Goal: Transaction & Acquisition: Purchase product/service

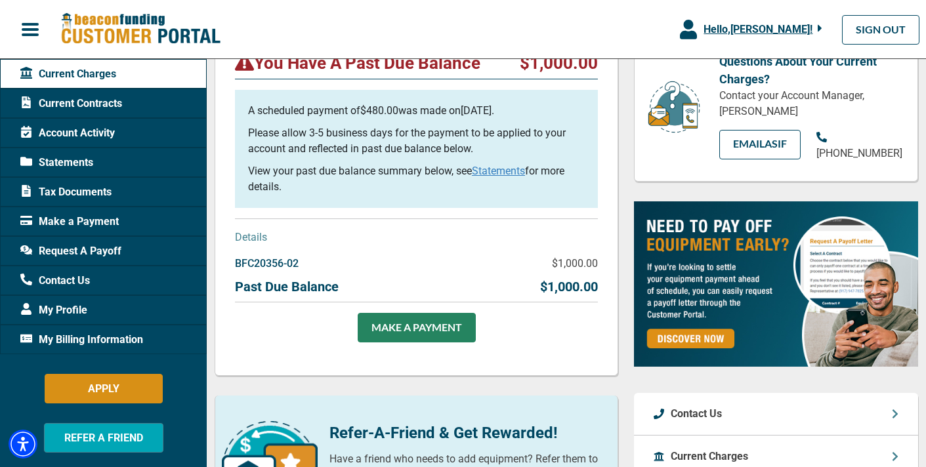
scroll to position [179, 0]
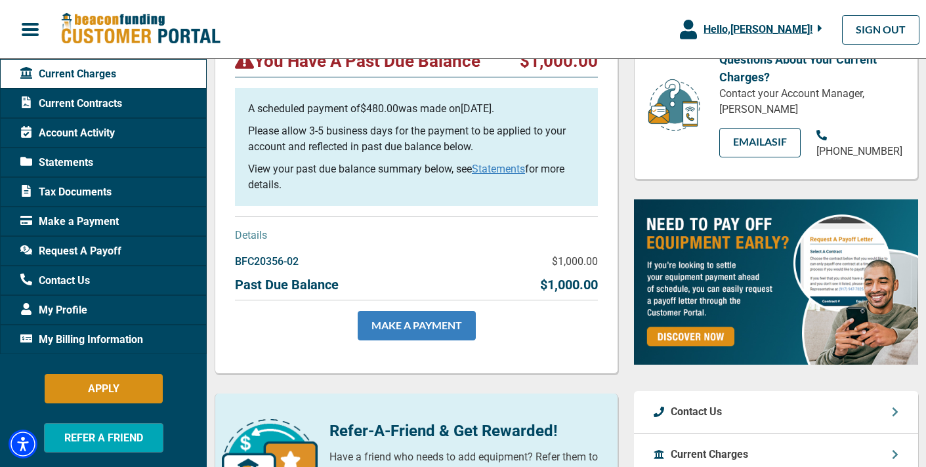
click at [390, 327] on link "MAKE A PAYMENT" at bounding box center [417, 326] width 118 height 30
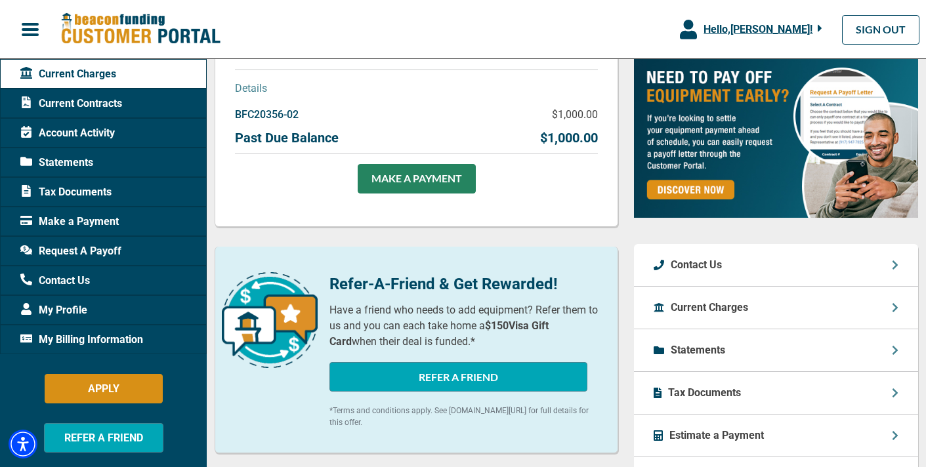
scroll to position [330, 0]
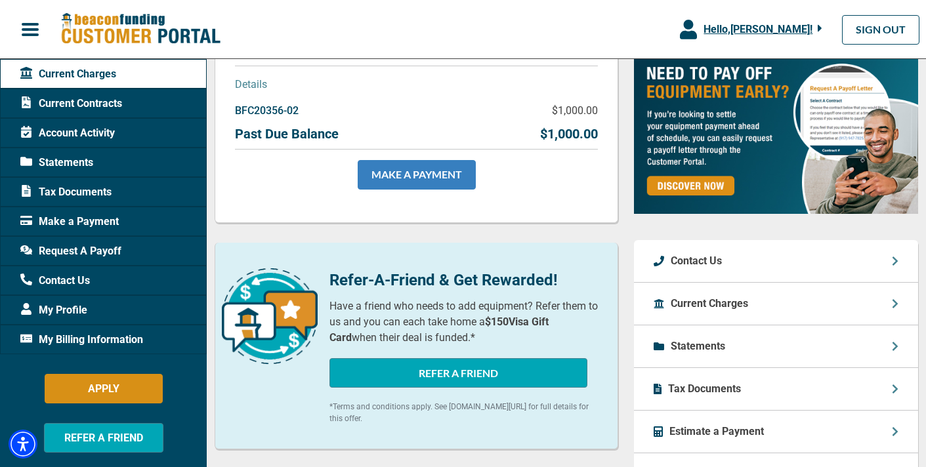
click at [413, 168] on link "MAKE A PAYMENT" at bounding box center [417, 175] width 118 height 30
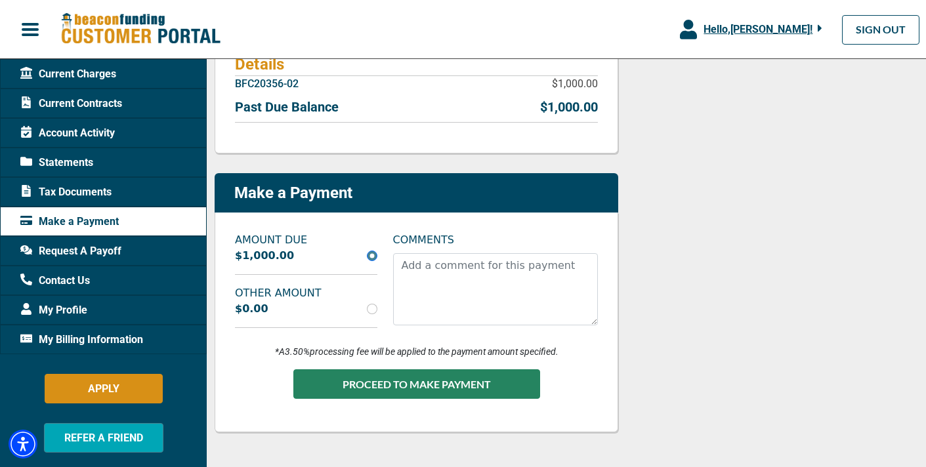
scroll to position [332, 0]
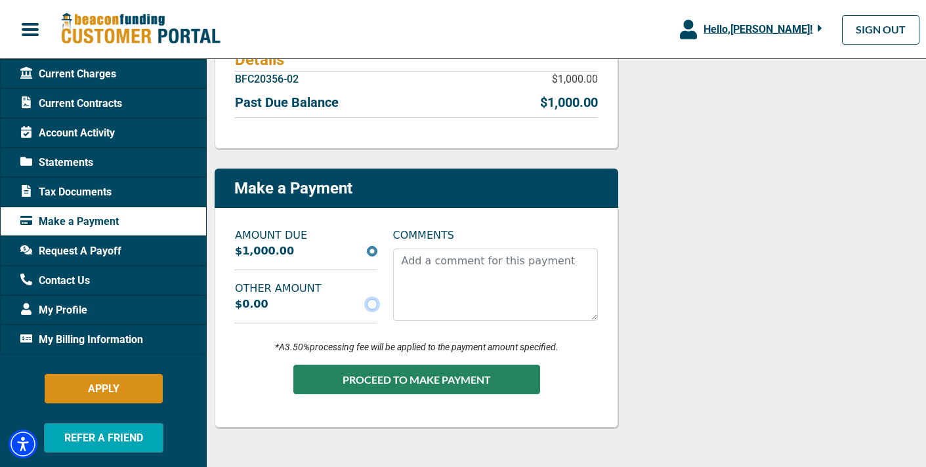
click at [374, 303] on input "radio" at bounding box center [372, 304] width 11 height 11
radio input "true"
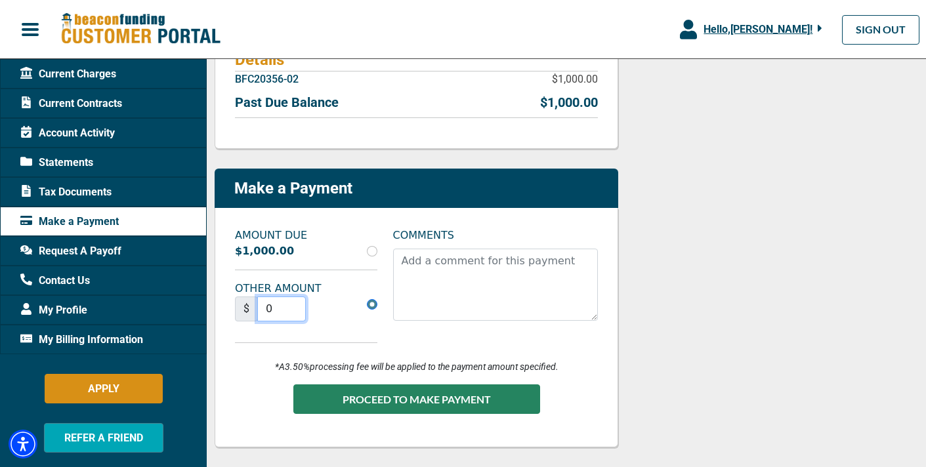
click at [282, 307] on input "0" at bounding box center [281, 309] width 49 height 25
type input "0"
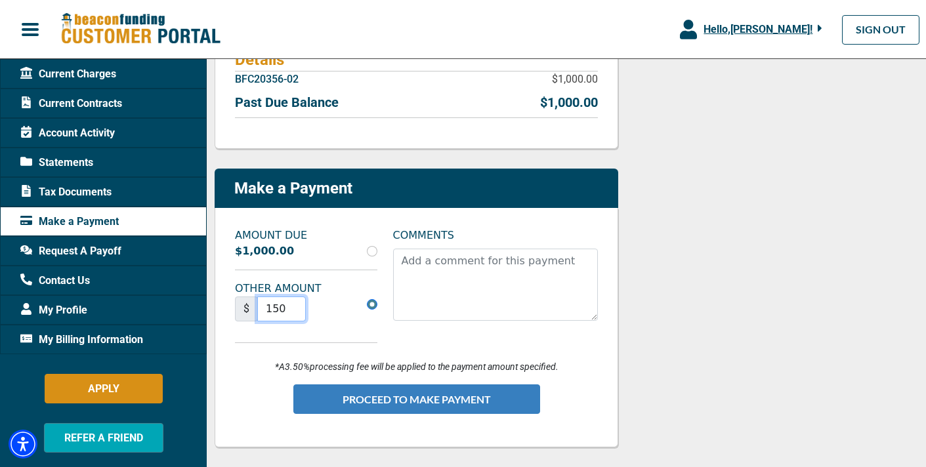
type input "150"
click at [388, 393] on button "PROCEED TO MAKE PAYMENT" at bounding box center [416, 400] width 247 height 30
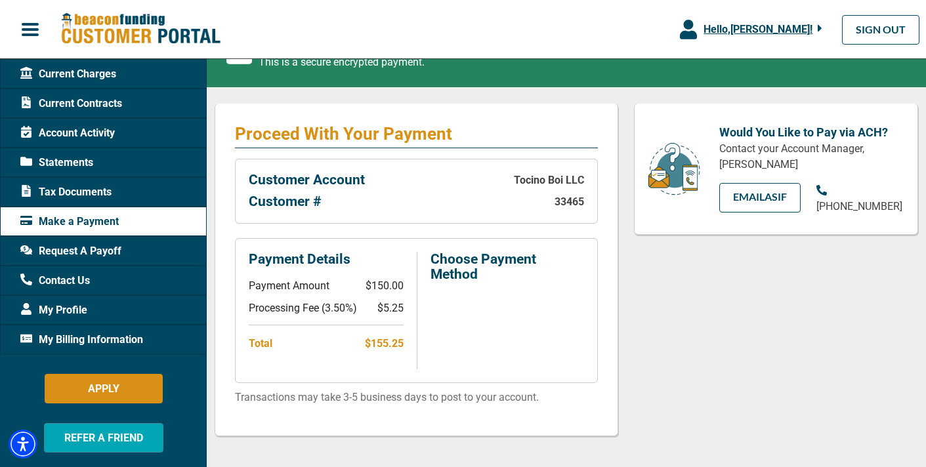
scroll to position [181, 0]
